Goal: Task Accomplishment & Management: Use online tool/utility

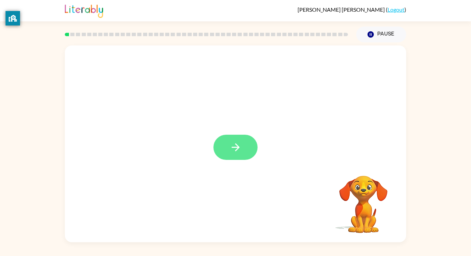
click at [226, 141] on button "button" at bounding box center [235, 147] width 44 height 25
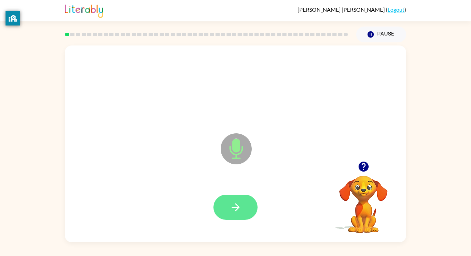
click at [244, 196] on button "button" at bounding box center [235, 207] width 44 height 25
click at [227, 195] on button "button" at bounding box center [235, 207] width 44 height 25
click at [226, 211] on button "button" at bounding box center [235, 207] width 44 height 25
click at [227, 211] on button "button" at bounding box center [235, 207] width 44 height 25
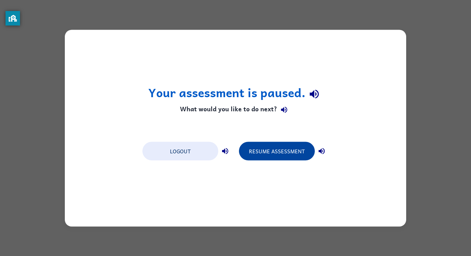
click at [286, 149] on button "Resume Assessment" at bounding box center [277, 151] width 76 height 19
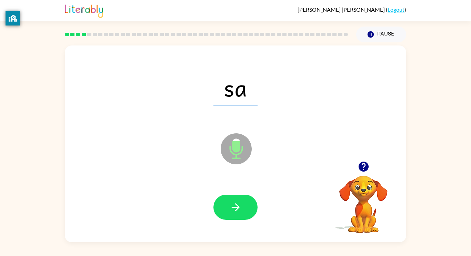
click at [244, 194] on div at bounding box center [235, 207] width 327 height 57
click at [237, 213] on icon "button" at bounding box center [235, 207] width 12 height 12
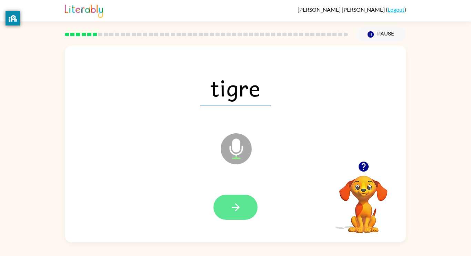
click at [240, 218] on button "button" at bounding box center [235, 207] width 44 height 25
click at [238, 217] on button "button" at bounding box center [235, 207] width 44 height 25
click at [226, 203] on button "button" at bounding box center [235, 207] width 44 height 25
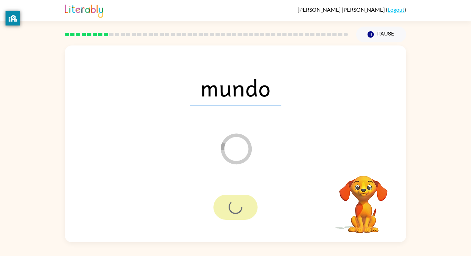
click at [226, 203] on div at bounding box center [235, 207] width 44 height 25
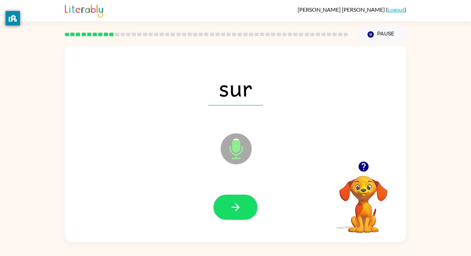
click at [238, 238] on div "sur Microphone The Microphone is here when it is your turn to talk" at bounding box center [235, 143] width 341 height 197
click at [230, 221] on div at bounding box center [235, 207] width 327 height 57
click at [241, 189] on div at bounding box center [235, 207] width 327 height 57
click at [241, 195] on button "button" at bounding box center [235, 207] width 44 height 25
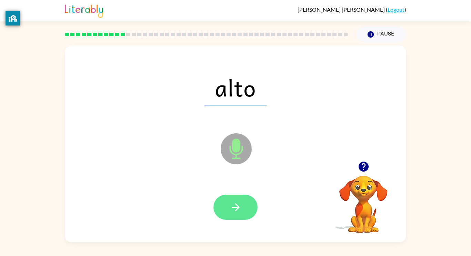
click at [243, 205] on button "button" at bounding box center [235, 207] width 44 height 25
click at [244, 203] on button "button" at bounding box center [235, 207] width 44 height 25
click at [249, 209] on button "button" at bounding box center [235, 207] width 44 height 25
click at [251, 204] on button "button" at bounding box center [235, 207] width 44 height 25
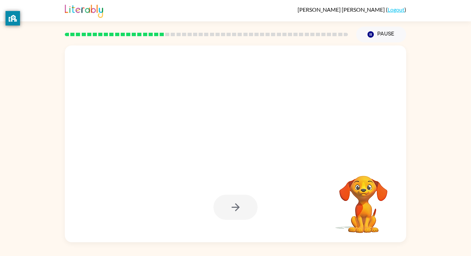
click at [251, 204] on div at bounding box center [235, 207] width 44 height 25
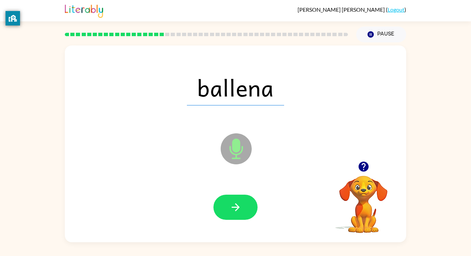
click at [251, 204] on button "button" at bounding box center [235, 207] width 44 height 25
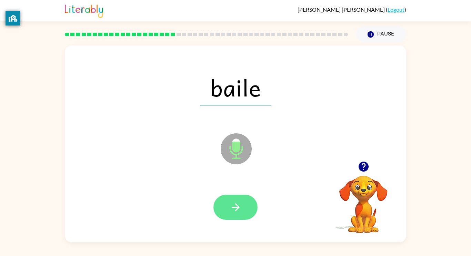
click at [245, 201] on button "button" at bounding box center [235, 207] width 44 height 25
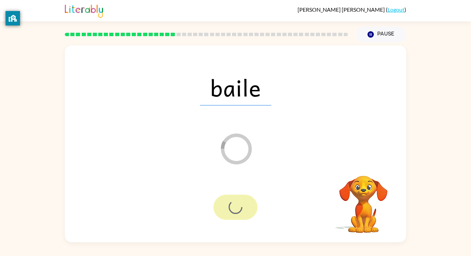
click at [245, 201] on div at bounding box center [235, 207] width 44 height 25
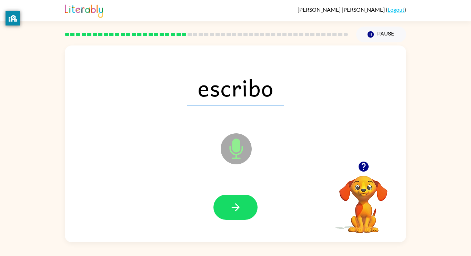
click at [234, 204] on icon "button" at bounding box center [235, 207] width 12 height 12
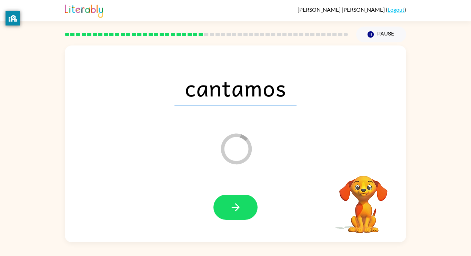
click at [234, 204] on icon "button" at bounding box center [235, 207] width 12 height 12
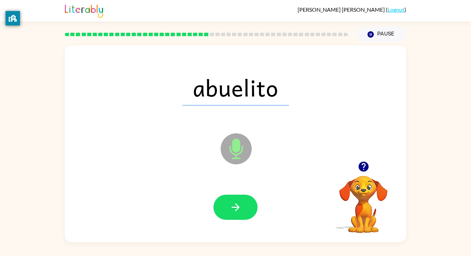
click at [234, 204] on icon "button" at bounding box center [235, 207] width 12 height 12
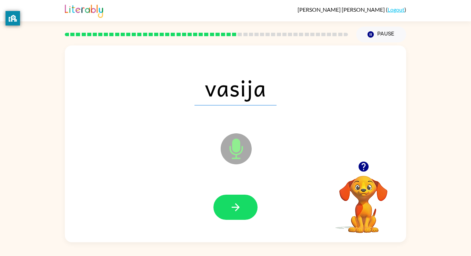
click at [231, 212] on icon "button" at bounding box center [235, 207] width 12 height 12
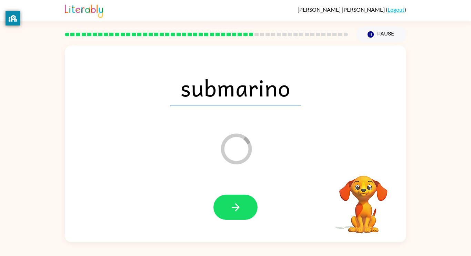
click at [231, 212] on icon "button" at bounding box center [235, 207] width 12 height 12
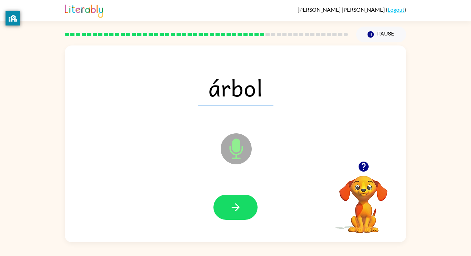
click at [231, 212] on icon "button" at bounding box center [235, 207] width 12 height 12
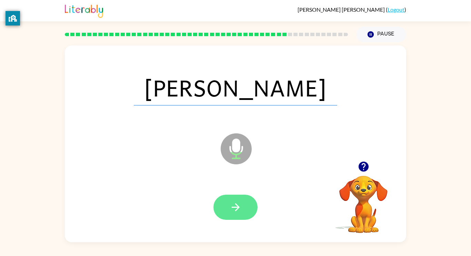
click at [231, 213] on button "button" at bounding box center [235, 207] width 44 height 25
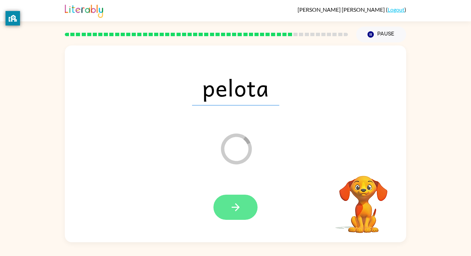
click at [231, 208] on icon "button" at bounding box center [235, 207] width 12 height 12
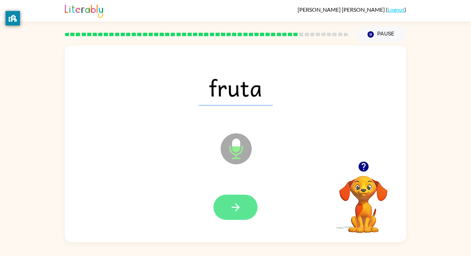
click at [231, 208] on icon "button" at bounding box center [235, 207] width 12 height 12
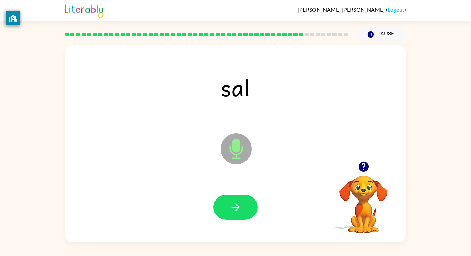
click at [231, 208] on icon "button" at bounding box center [235, 207] width 12 height 12
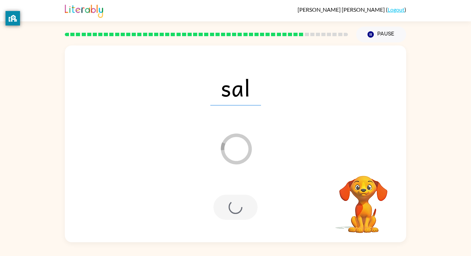
click at [231, 177] on div "[PERSON_NAME] Loader Your response is being sent to our graders" at bounding box center [235, 143] width 341 height 197
click at [232, 145] on icon "Loader Your response is being sent to our graders" at bounding box center [235, 148] width 41 height 41
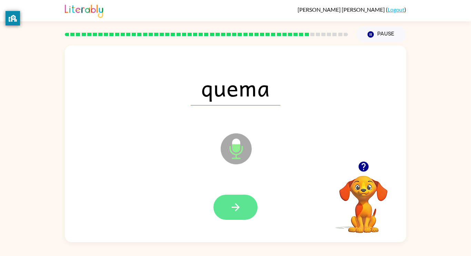
click at [233, 206] on icon "button" at bounding box center [235, 207] width 12 height 12
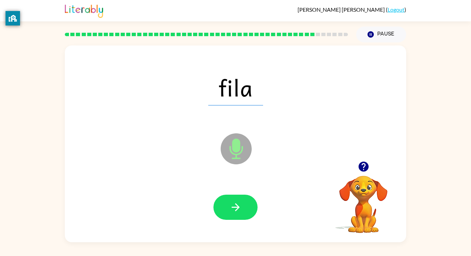
click at [233, 206] on icon "button" at bounding box center [235, 207] width 12 height 12
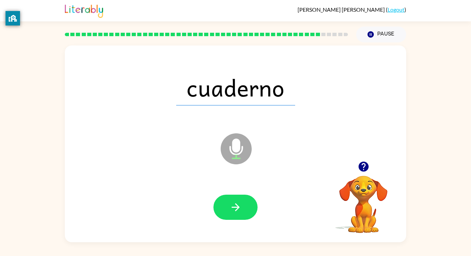
click at [233, 206] on icon "button" at bounding box center [235, 207] width 12 height 12
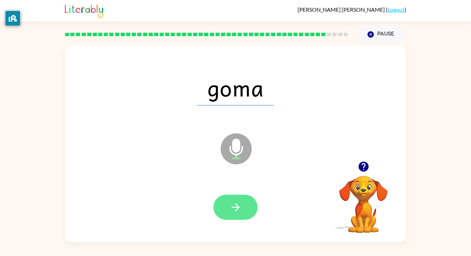
click at [233, 205] on icon "button" at bounding box center [235, 207] width 12 height 12
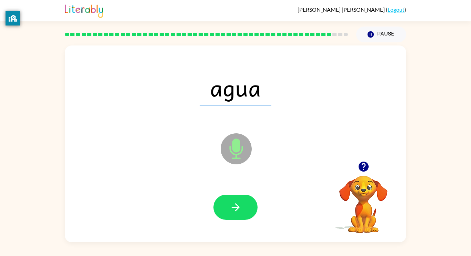
click at [233, 205] on icon "button" at bounding box center [235, 207] width 12 height 12
